Goal: Task Accomplishment & Management: Use online tool/utility

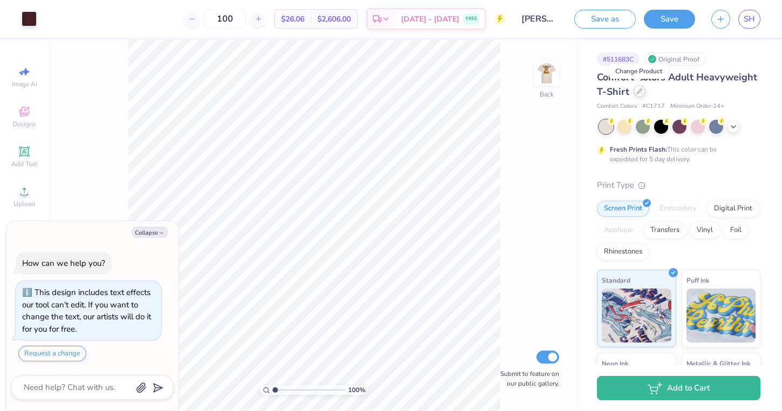
click at [641, 93] on div at bounding box center [639, 91] width 12 height 12
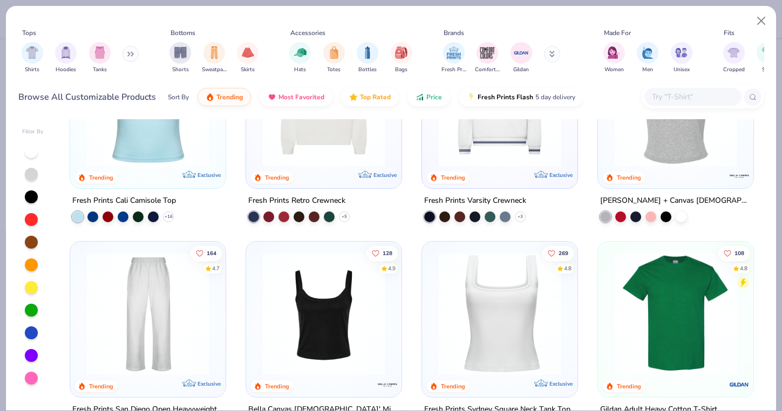
scroll to position [312, 0]
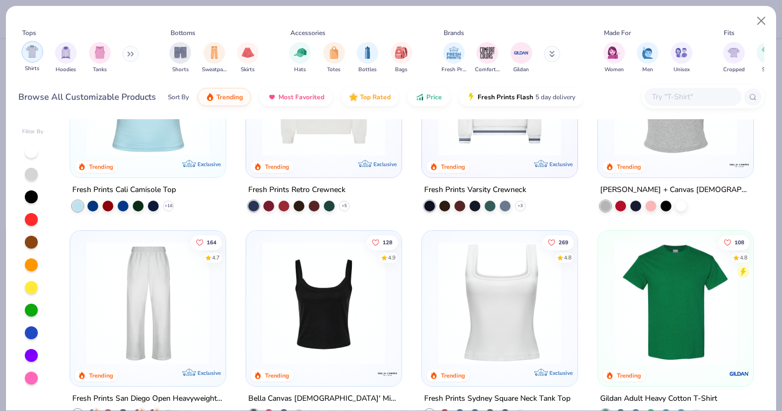
click at [32, 56] on img "filter for Shirts" at bounding box center [32, 51] width 12 height 12
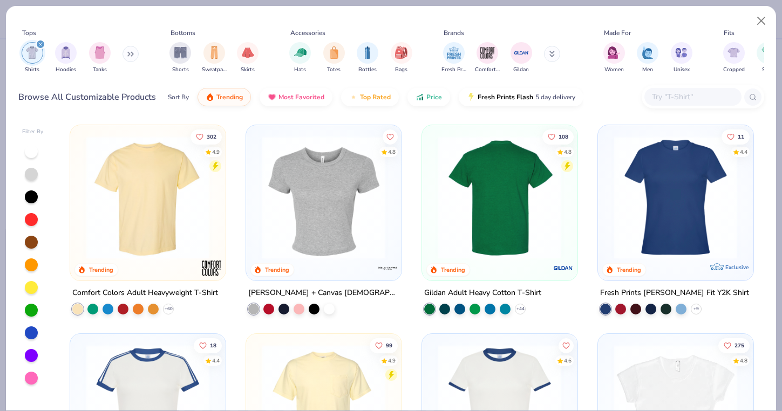
click at [433, 176] on img at bounding box center [366, 197] width 134 height 123
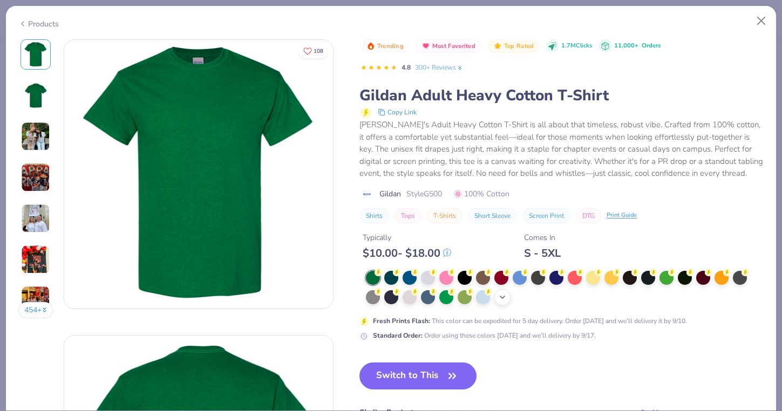
click at [503, 297] on icon at bounding box center [502, 297] width 9 height 9
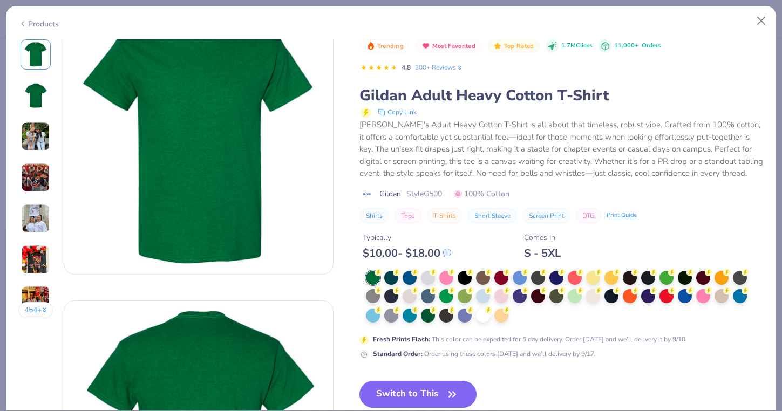
scroll to position [35, 0]
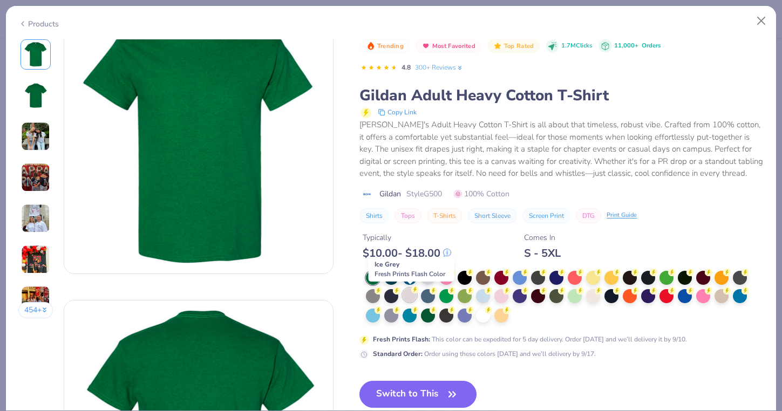
click at [415, 297] on div at bounding box center [409, 295] width 14 height 14
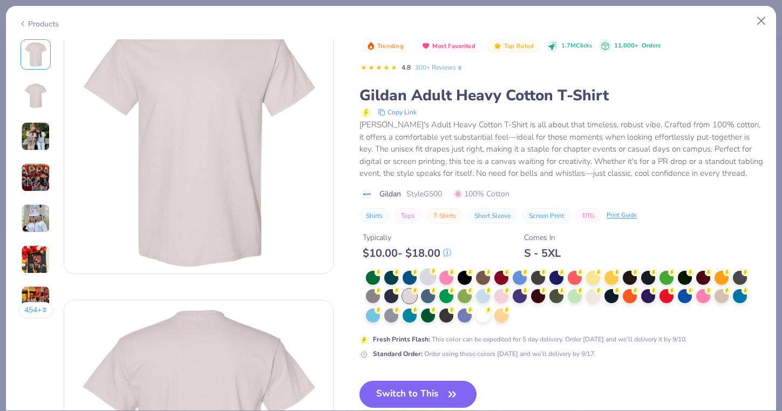
click at [431, 278] on div at bounding box center [428, 277] width 14 height 14
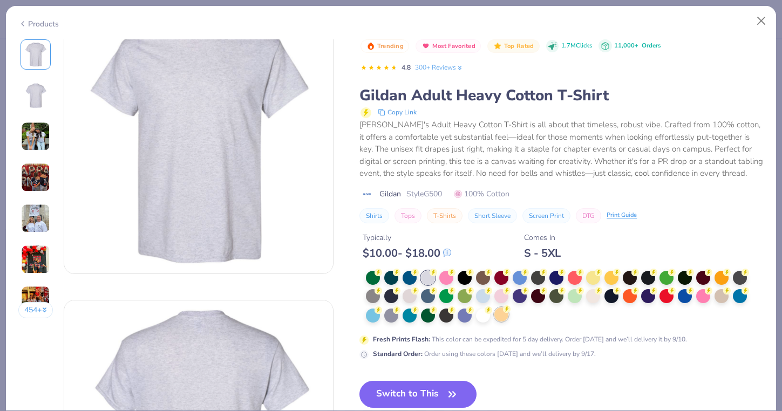
click at [503, 317] on div at bounding box center [501, 314] width 14 height 14
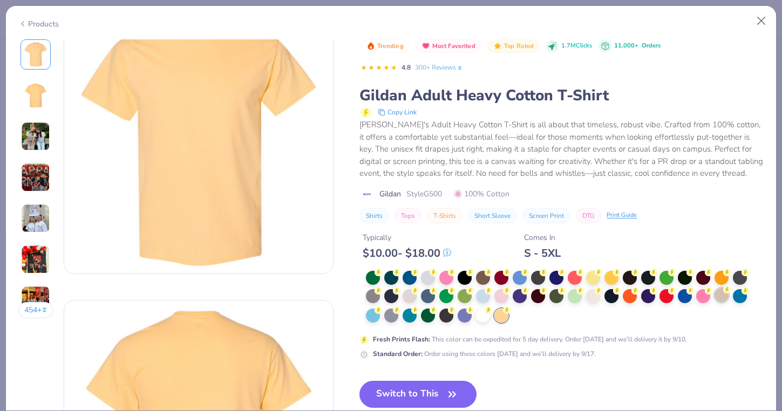
click at [727, 296] on div at bounding box center [721, 295] width 14 height 14
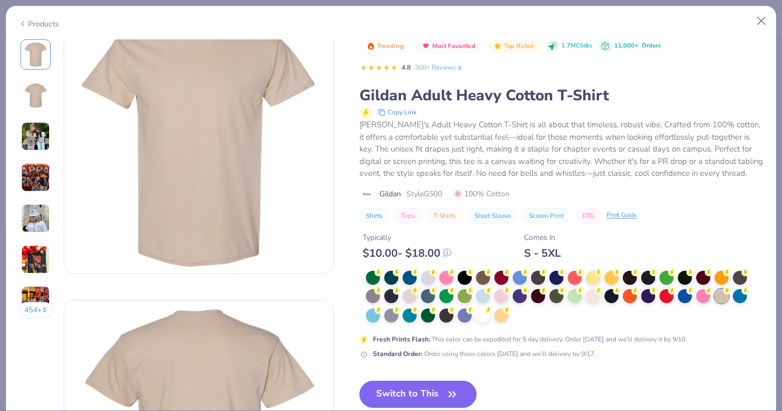
click at [390, 392] on button "Switch to This" at bounding box center [417, 394] width 117 height 27
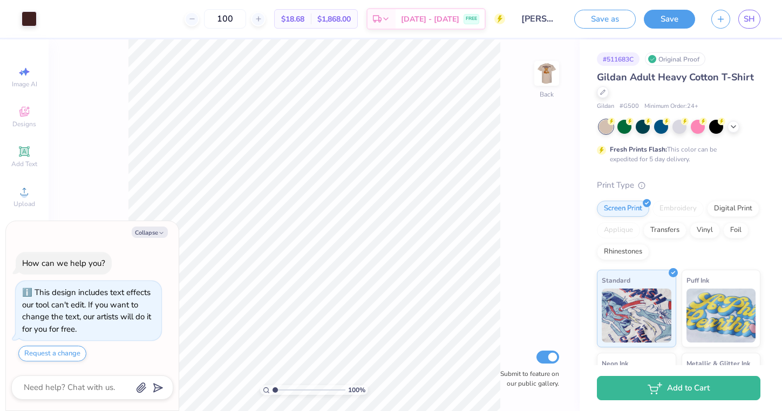
click at [563, 84] on div "100 % Back Submit to feature on our public gallery." at bounding box center [314, 225] width 531 height 372
click at [550, 80] on img at bounding box center [546, 73] width 43 height 43
click at [676, 129] on div at bounding box center [679, 126] width 14 height 14
click at [730, 126] on icon at bounding box center [733, 125] width 9 height 9
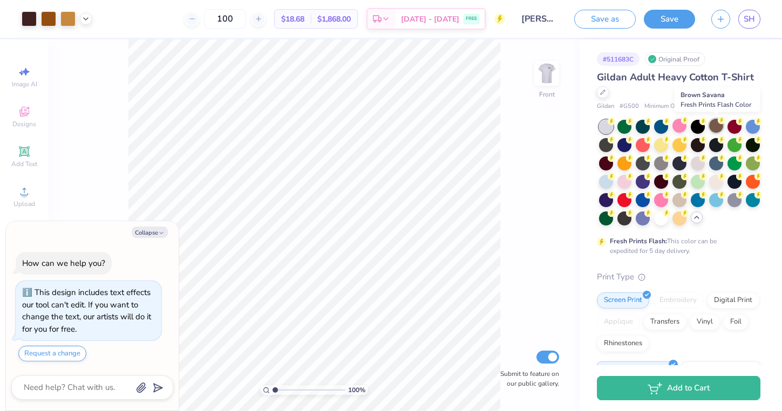
click at [713, 127] on div at bounding box center [716, 126] width 14 height 14
click at [697, 168] on div at bounding box center [697, 162] width 14 height 14
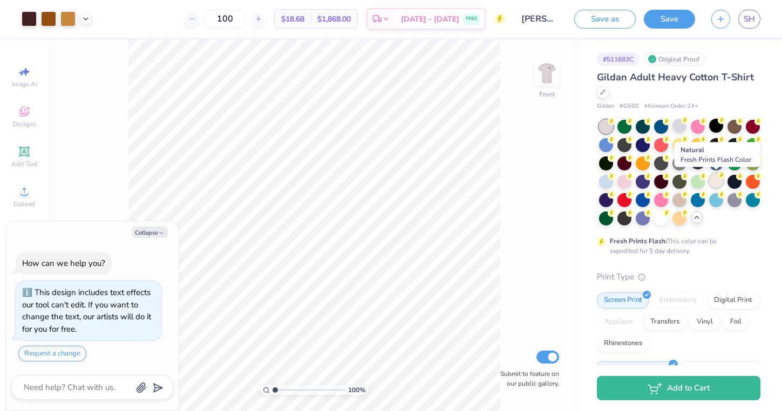
click at [716, 184] on div at bounding box center [716, 181] width 14 height 14
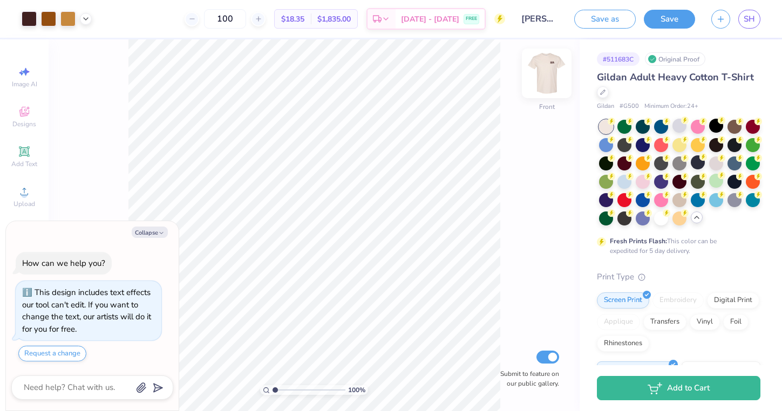
click at [547, 74] on img at bounding box center [546, 73] width 43 height 43
click at [540, 71] on img at bounding box center [546, 73] width 43 height 43
click at [659, 216] on div at bounding box center [661, 217] width 14 height 14
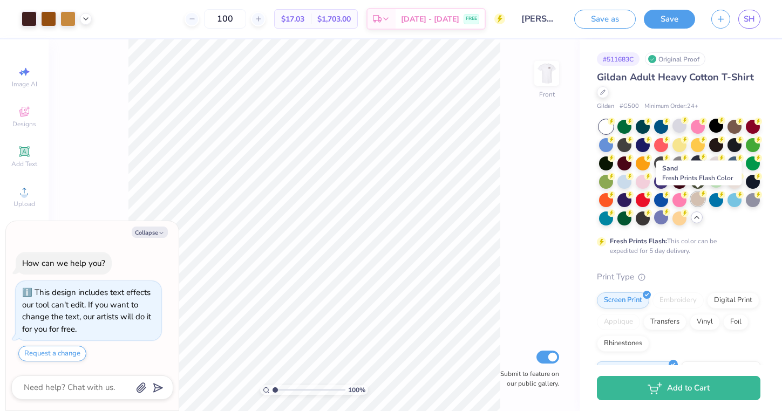
click at [698, 200] on div at bounding box center [697, 199] width 14 height 14
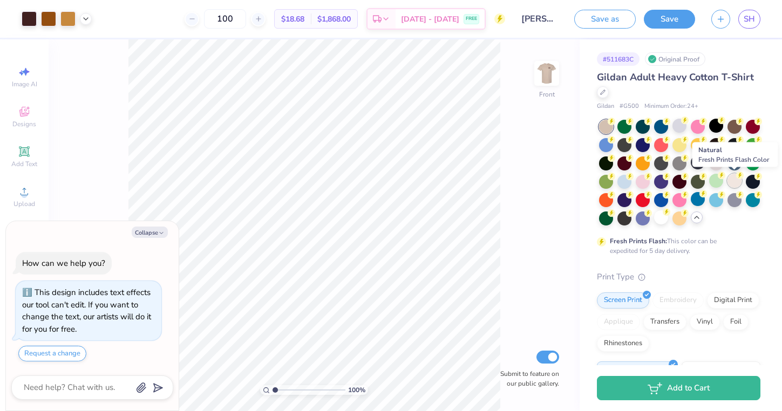
click at [732, 181] on div at bounding box center [734, 181] width 14 height 14
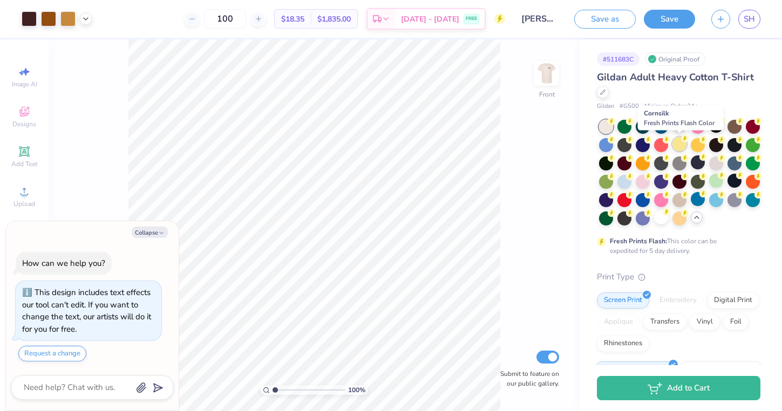
click at [676, 143] on div at bounding box center [679, 144] width 14 height 14
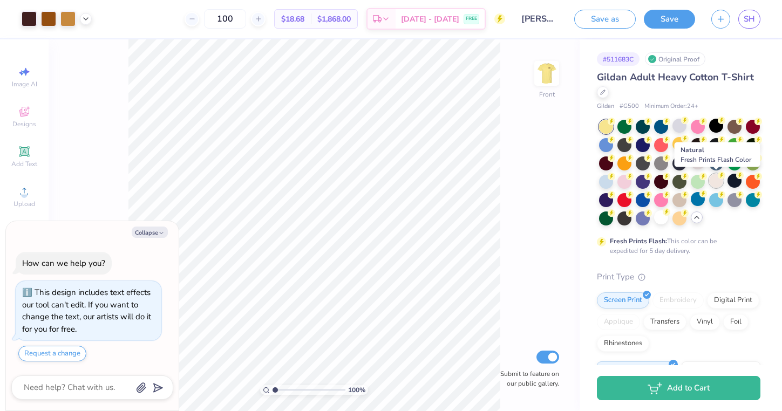
click at [715, 179] on div at bounding box center [716, 181] width 14 height 14
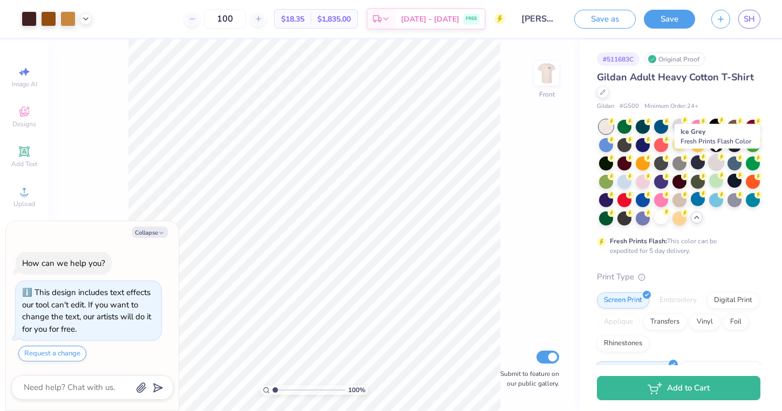
click at [711, 159] on div at bounding box center [716, 162] width 14 height 14
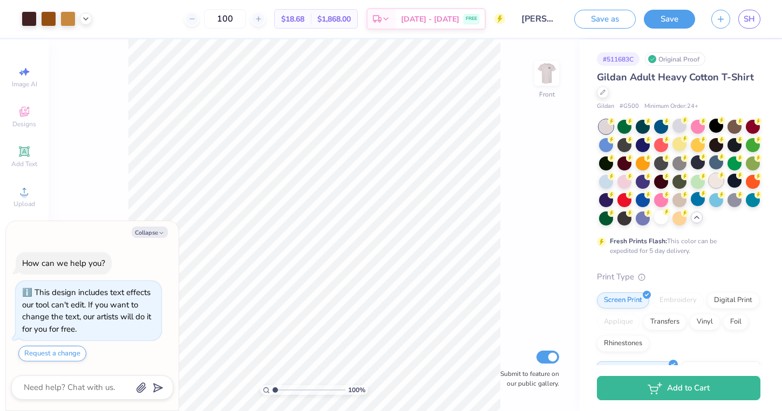
click at [712, 179] on div at bounding box center [716, 181] width 14 height 14
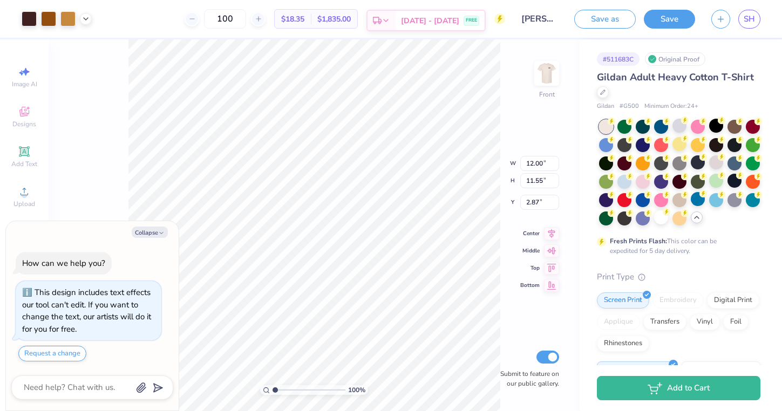
type textarea "x"
type input "3.00"
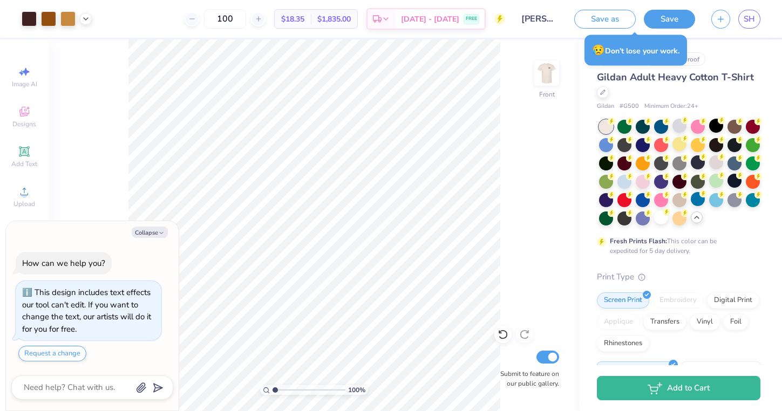
type textarea "x"
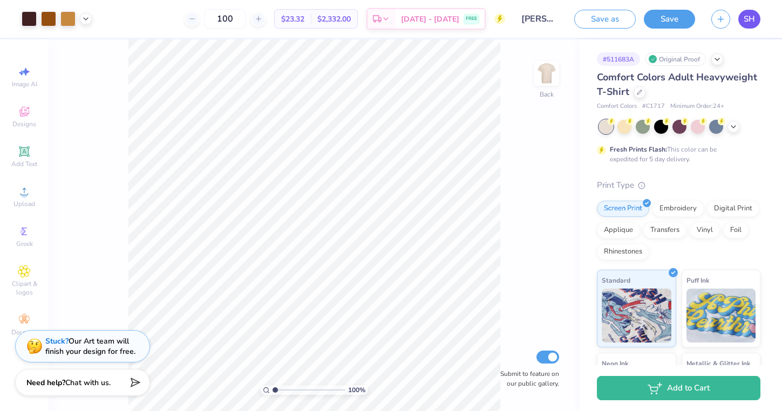
click at [747, 15] on span "SH" at bounding box center [748, 19] width 11 height 12
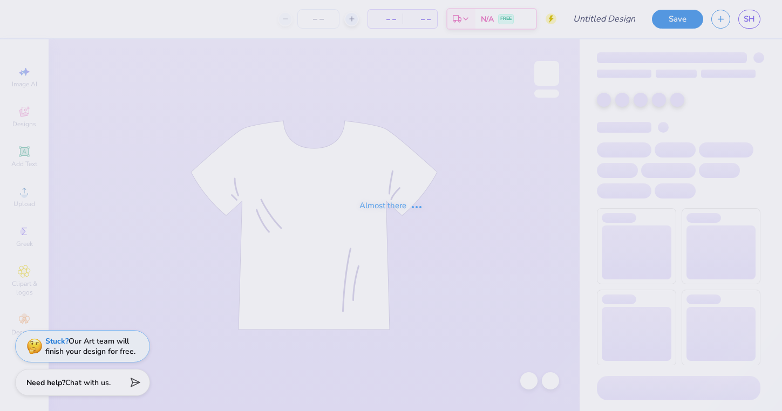
type input "Chi O Philan #2"
type input "100"
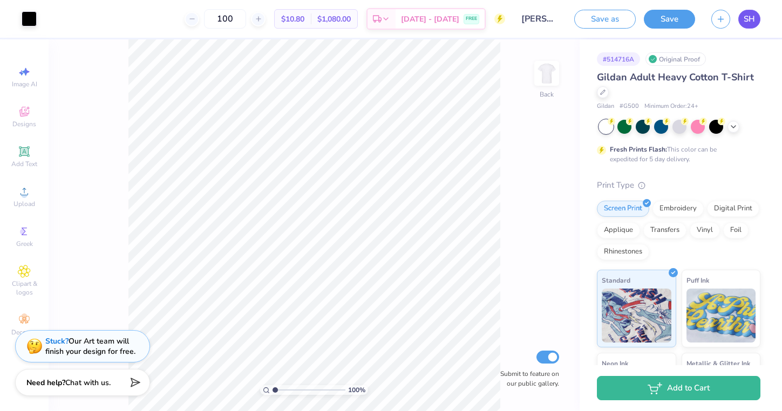
click at [754, 15] on span "SH" at bounding box center [748, 19] width 11 height 12
